Goal: Navigation & Orientation: Find specific page/section

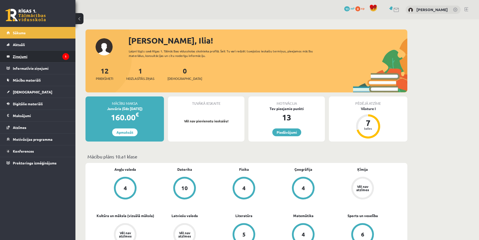
click at [37, 57] on legend "Ziņojumi 1" at bounding box center [41, 57] width 56 height 12
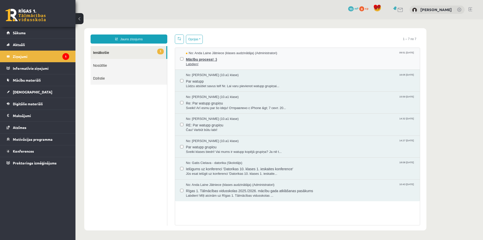
click at [195, 54] on span "No: Anda Laine Jātniece (klases audzinātāja) (Administratori)" at bounding box center [231, 53] width 91 height 5
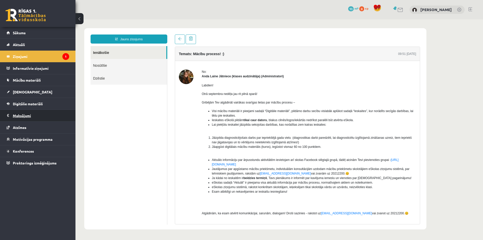
click at [34, 119] on legend "Maksājumi 0" at bounding box center [41, 116] width 56 height 12
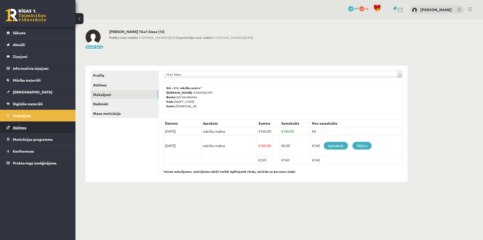
click at [26, 129] on link "Atzīmes" at bounding box center [38, 128] width 63 height 12
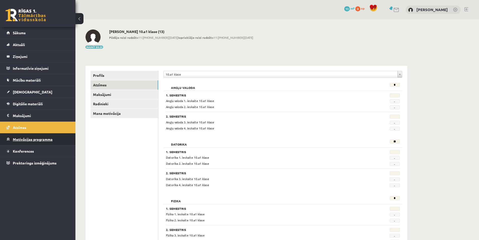
click at [27, 143] on link "Motivācijas programma" at bounding box center [38, 139] width 63 height 12
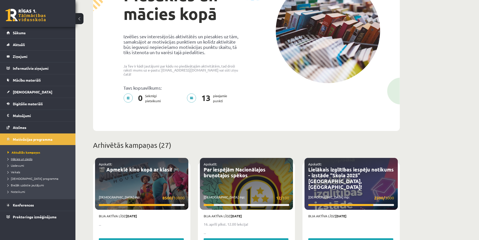
scroll to position [101, 0]
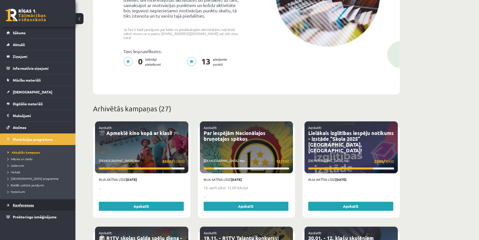
click at [21, 203] on link "Konferences" at bounding box center [38, 205] width 63 height 12
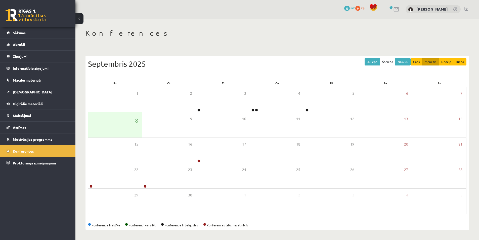
scroll to position [1, 0]
click at [29, 164] on span "Proktoringa izmēģinājums" at bounding box center [35, 163] width 44 height 5
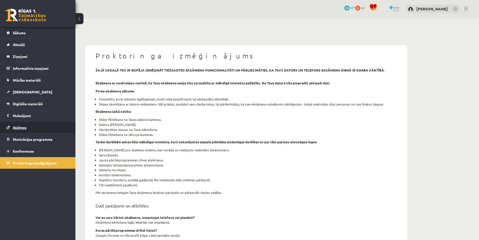
click at [31, 124] on link "Atzīmes" at bounding box center [38, 128] width 63 height 12
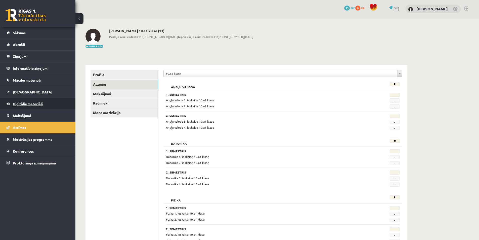
click at [34, 104] on span "Digitālie materiāli" at bounding box center [28, 103] width 30 height 5
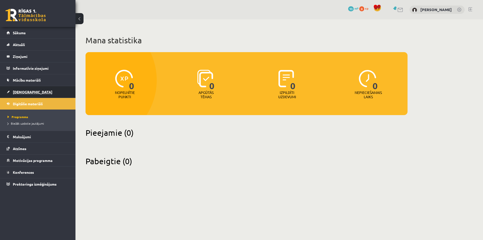
click at [31, 92] on link "[DEMOGRAPHIC_DATA]" at bounding box center [38, 92] width 63 height 12
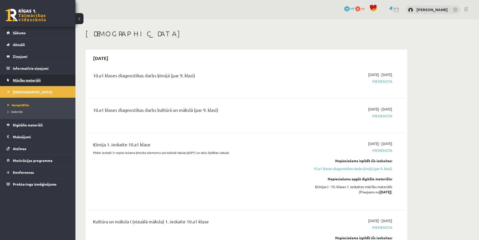
click at [35, 79] on span "Mācību materiāli" at bounding box center [27, 80] width 28 height 5
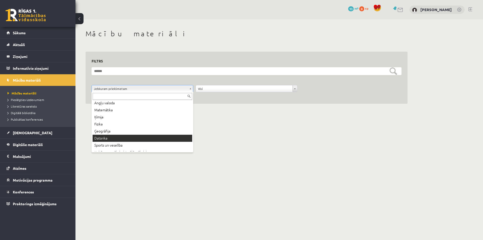
scroll to position [25, 0]
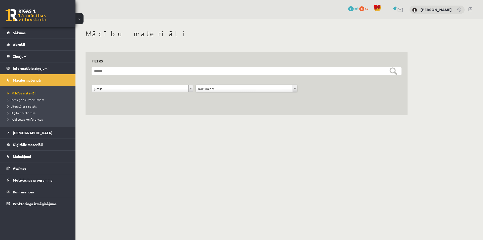
click at [213, 76] on form "**********" at bounding box center [247, 82] width 310 height 30
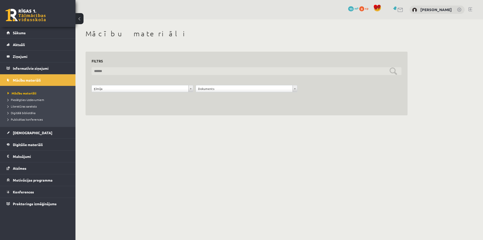
click at [219, 72] on input "text" at bounding box center [247, 71] width 310 height 8
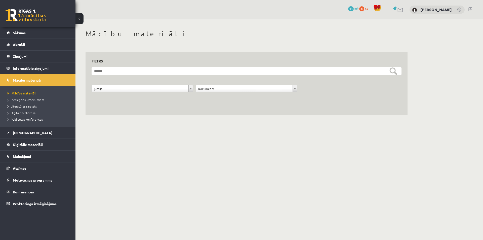
click at [227, 93] on div "**********" at bounding box center [246, 90] width 104 height 10
click at [50, 67] on legend "Informatīvie ziņojumi 0" at bounding box center [41, 68] width 56 height 12
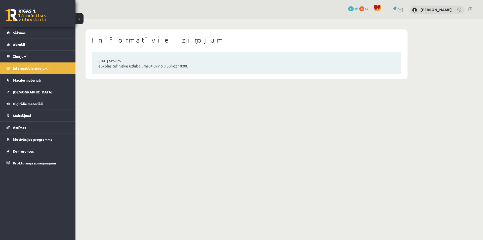
click at [156, 66] on link "eSkolas tehniskie uzlabojumi 04.09 no 8:30 līdz 10:00." at bounding box center [246, 66] width 296 height 6
click at [23, 57] on legend "Ziņojumi 0" at bounding box center [41, 57] width 56 height 12
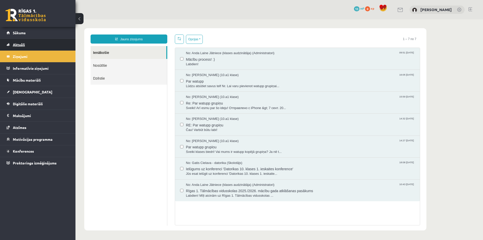
click at [27, 48] on link "Aktuāli" at bounding box center [38, 45] width 63 height 12
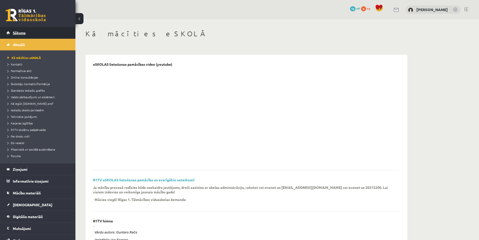
click at [19, 34] on span "Sākums" at bounding box center [19, 32] width 13 height 5
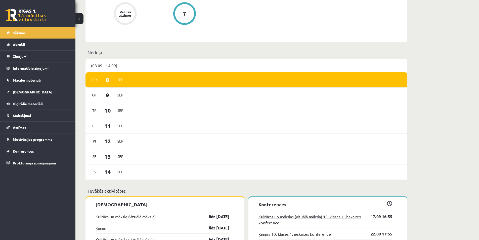
scroll to position [302, 0]
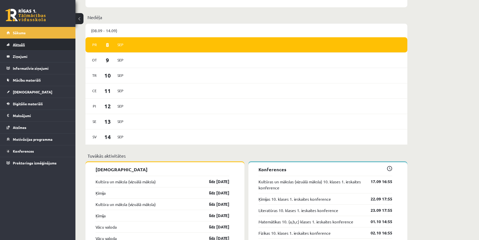
click at [23, 44] on span "Aktuāli" at bounding box center [19, 44] width 12 height 5
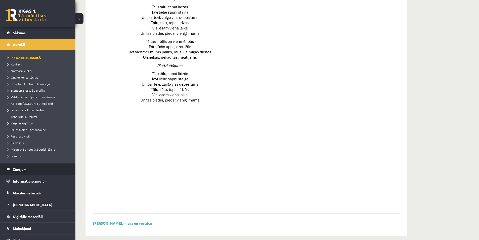
click at [33, 174] on legend "Ziņojumi 0" at bounding box center [41, 169] width 56 height 12
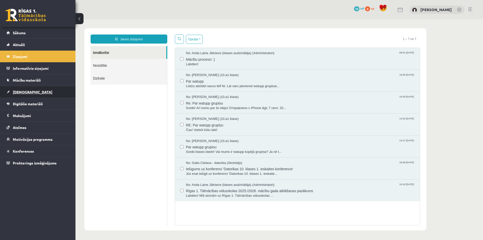
click at [27, 92] on span "[DEMOGRAPHIC_DATA]" at bounding box center [33, 92] width 40 height 5
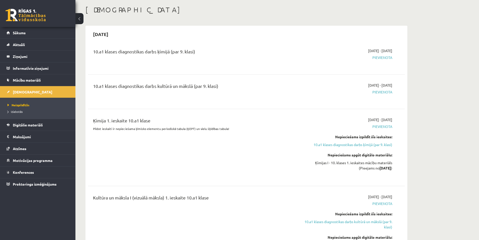
scroll to position [25, 0]
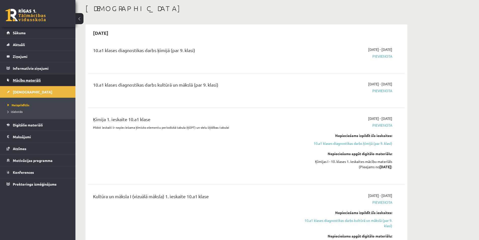
click at [14, 82] on span "Mācību materiāli" at bounding box center [27, 80] width 28 height 5
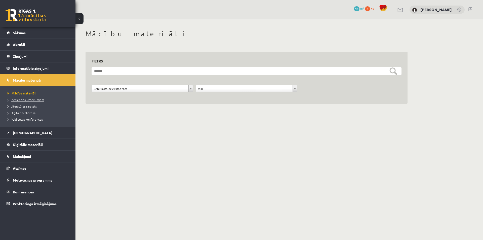
click at [22, 100] on span "Pieslēgties Uzdevumiem" at bounding box center [26, 100] width 36 height 4
click at [22, 57] on legend "Ziņojumi 0" at bounding box center [41, 57] width 56 height 12
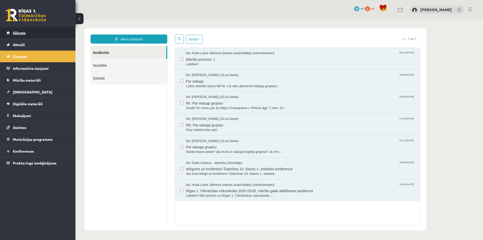
click at [30, 30] on link "Sākums" at bounding box center [38, 33] width 63 height 12
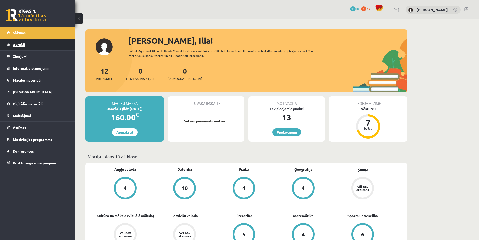
click at [22, 45] on span "Aktuāli" at bounding box center [19, 44] width 12 height 5
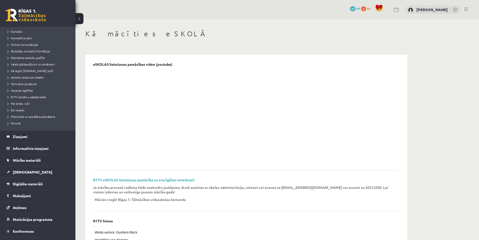
scroll to position [42, 0]
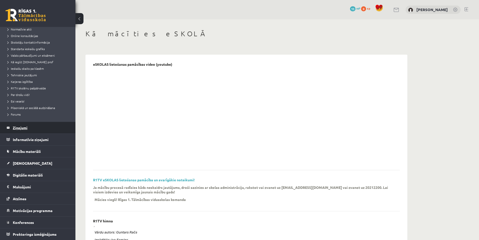
click at [27, 130] on legend "Ziņojumi 0" at bounding box center [41, 128] width 56 height 12
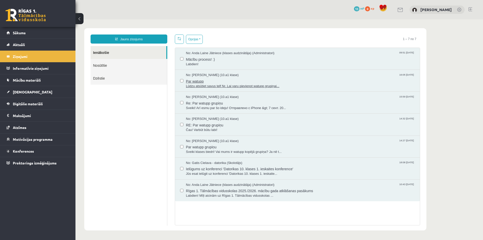
drag, startPoint x: 209, startPoint y: 81, endPoint x: 197, endPoint y: 76, distance: 13.1
click at [197, 76] on span "No: [PERSON_NAME] (10.a1 klase)" at bounding box center [212, 75] width 53 height 5
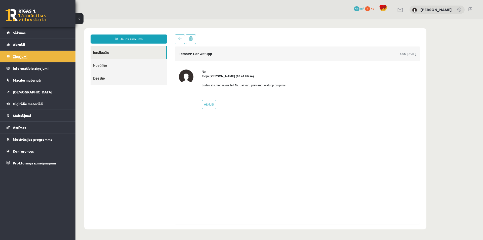
click at [40, 58] on legend "Ziņojumi 0" at bounding box center [41, 57] width 56 height 12
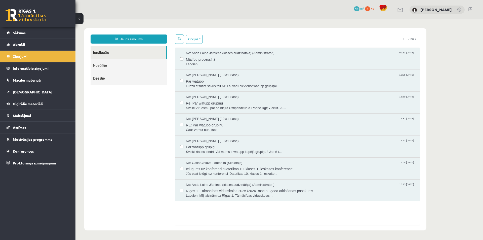
click at [124, 71] on link "Nosūtītie" at bounding box center [129, 65] width 76 height 13
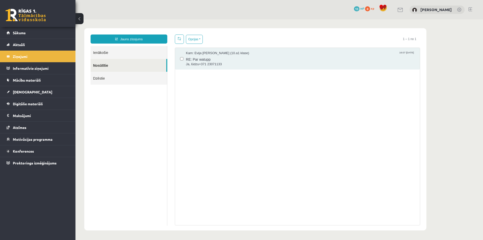
click at [125, 53] on link "Ienākošie" at bounding box center [129, 52] width 76 height 13
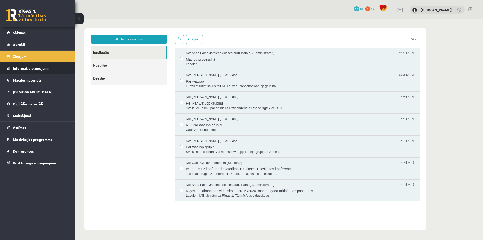
click at [48, 68] on legend "Informatīvie ziņojumi 0" at bounding box center [41, 68] width 56 height 12
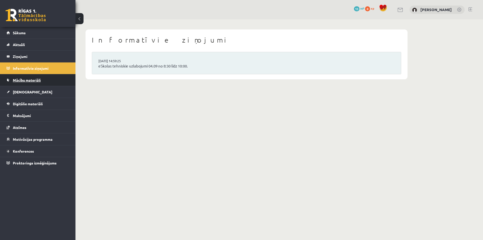
click at [46, 77] on link "Mācību materiāli" at bounding box center [38, 80] width 63 height 12
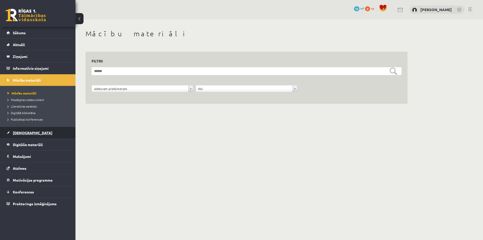
click at [28, 129] on link "[DEMOGRAPHIC_DATA]" at bounding box center [38, 133] width 63 height 12
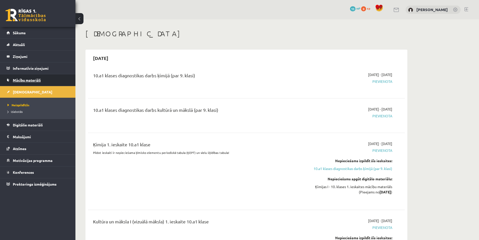
click at [25, 83] on link "Mācību materiāli" at bounding box center [38, 80] width 63 height 12
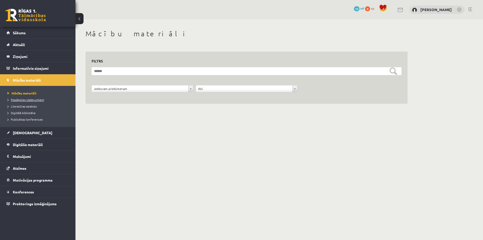
click at [29, 99] on span "Pieslēgties Uzdevumiem" at bounding box center [26, 100] width 36 height 4
